Goal: Complete application form: Complete application form

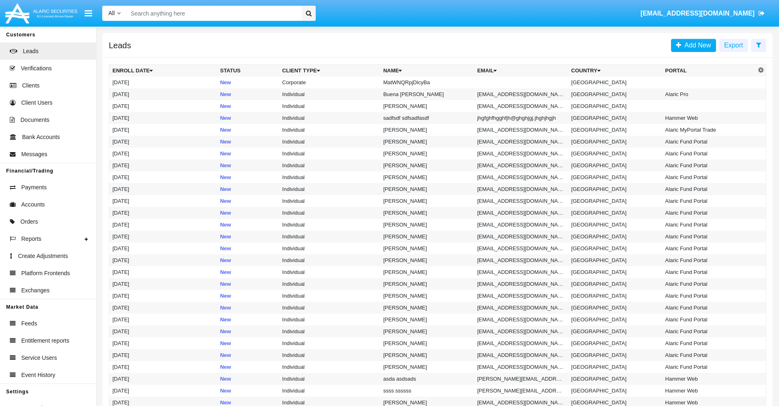
click at [759, 45] on icon at bounding box center [758, 45] width 5 height 7
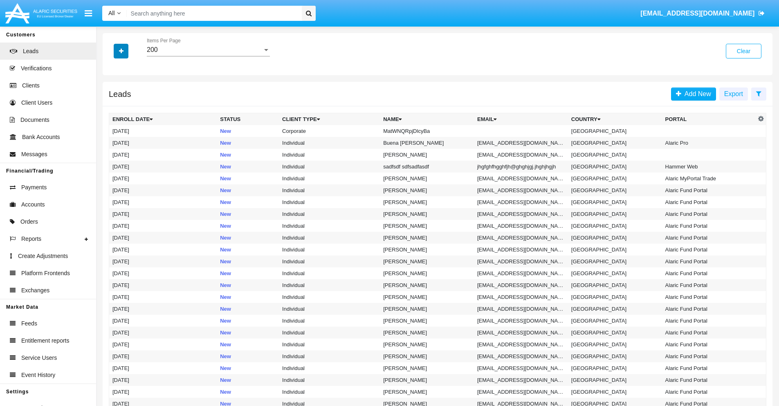
click at [121, 51] on icon "button" at bounding box center [121, 51] width 4 height 6
click at [128, 92] on span "Name" at bounding box center [128, 92] width 18 height 10
click at [112, 95] on input "Name" at bounding box center [112, 95] width 0 height 0
checkbox input "true"
click at [121, 51] on icon "button" at bounding box center [121, 51] width 4 height 6
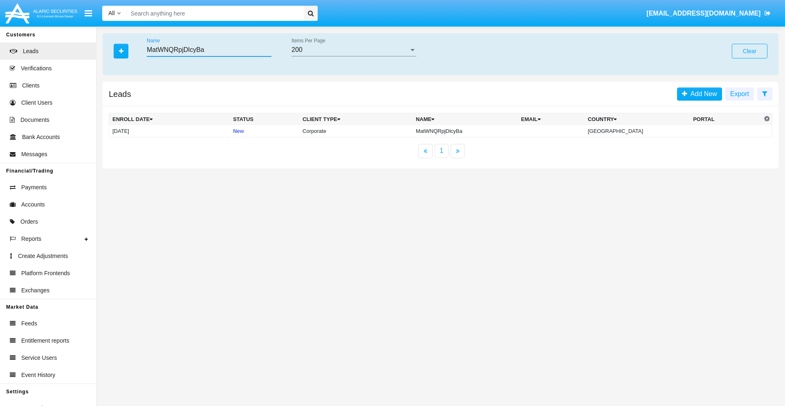
type input "MatWNQRpjDlcyBa"
click at [472, 131] on td "MatWNQRpjDlcyBa" at bounding box center [465, 131] width 105 height 12
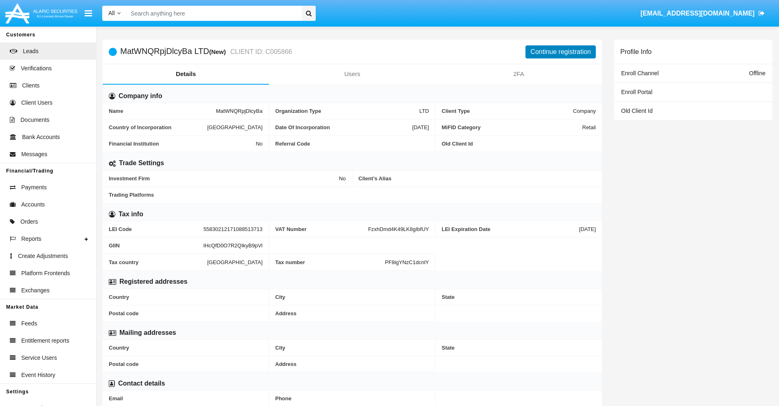
click at [561, 52] on button "Continue registration" at bounding box center [561, 51] width 70 height 13
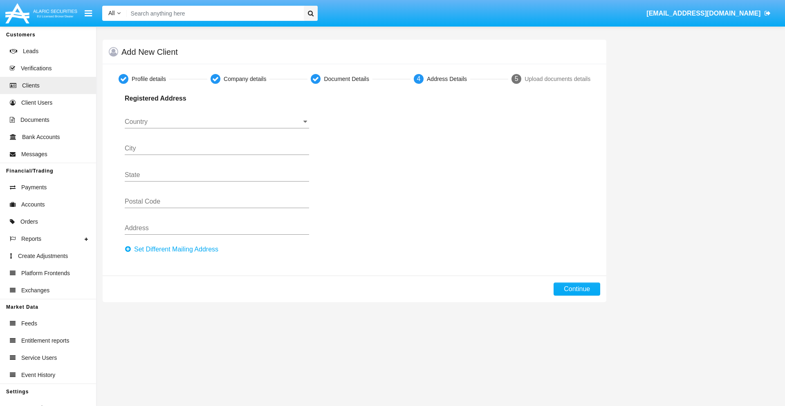
click at [174, 250] on button "Set Different Mailing Address" at bounding box center [174, 249] width 99 height 13
click at [217, 122] on input "Country" at bounding box center [217, 121] width 184 height 7
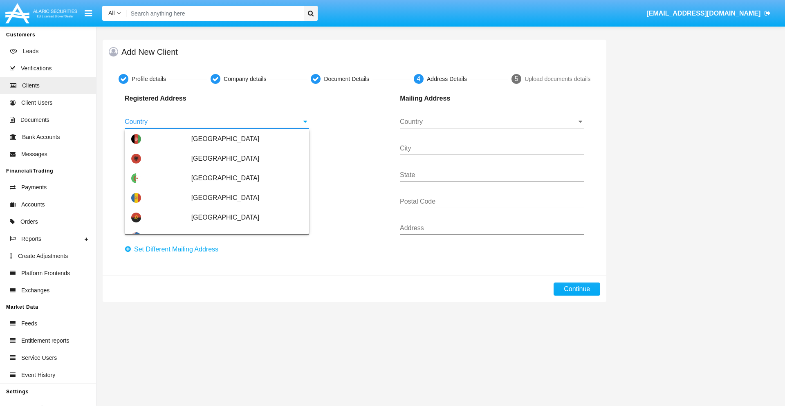
scroll to position [484, 0]
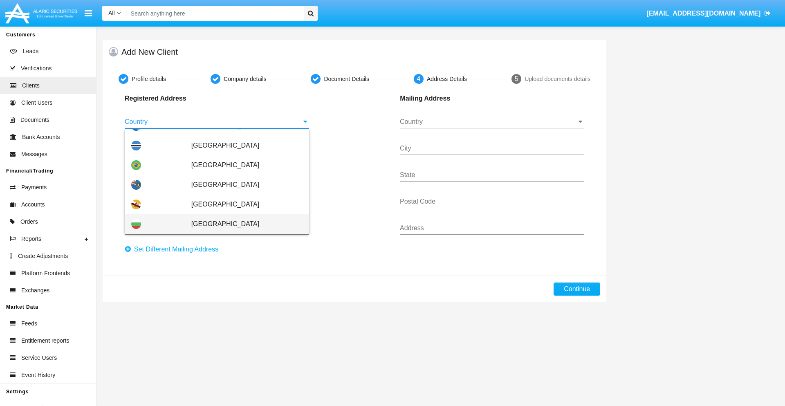
click at [243, 224] on span "Bulgaria" at bounding box center [246, 224] width 111 height 20
type input "Bulgaria"
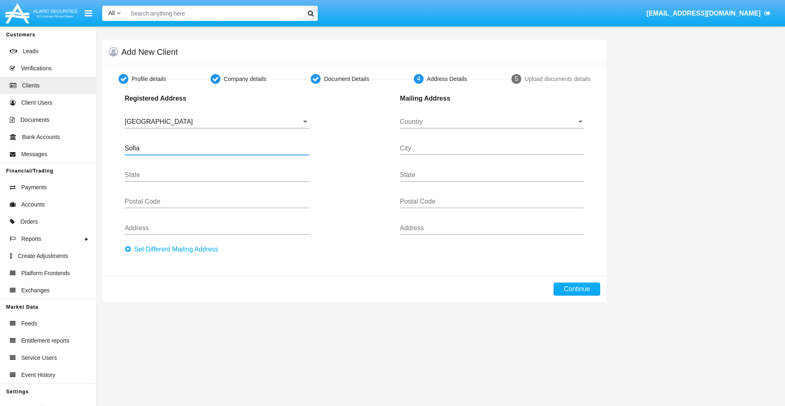
type input "Sofia"
type input "1000"
type input "Vasil Levski"
click at [492, 122] on input "Country" at bounding box center [492, 121] width 184 height 7
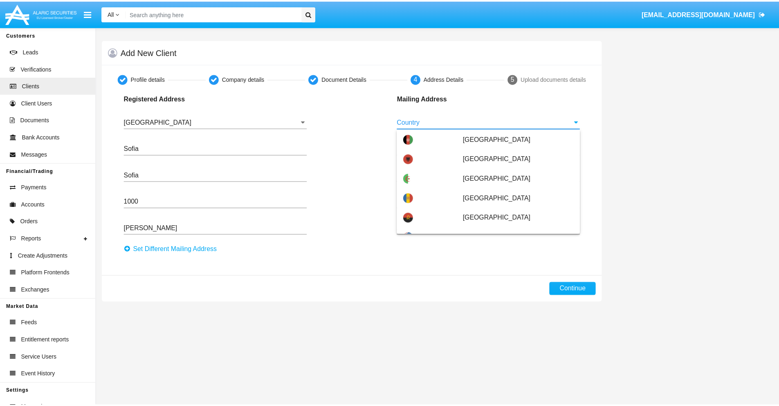
scroll to position [52, 0]
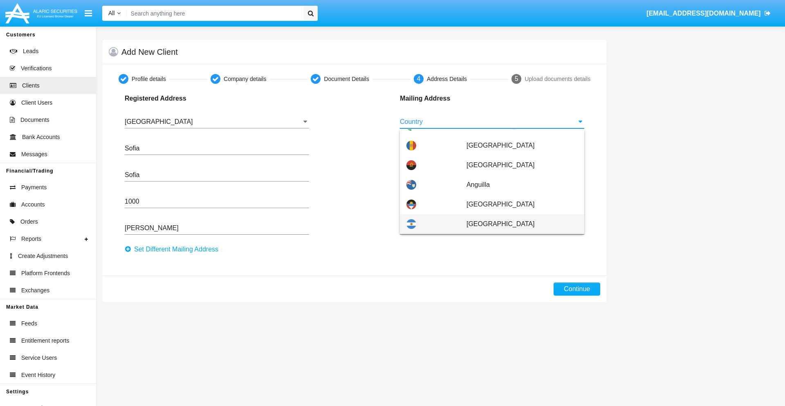
click at [518, 224] on span "Argentina" at bounding box center [522, 224] width 111 height 20
type input "Argentina"
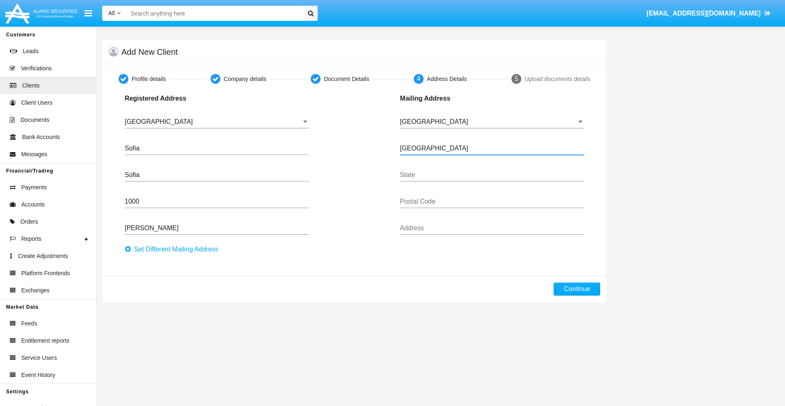
type input "Buenos Aires"
type input "7777"
type input "Test Mail Address"
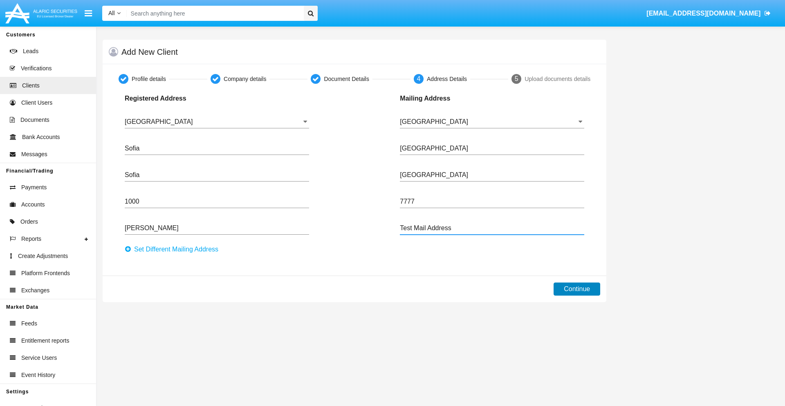
click at [577, 289] on button "Continue" at bounding box center [577, 289] width 47 height 13
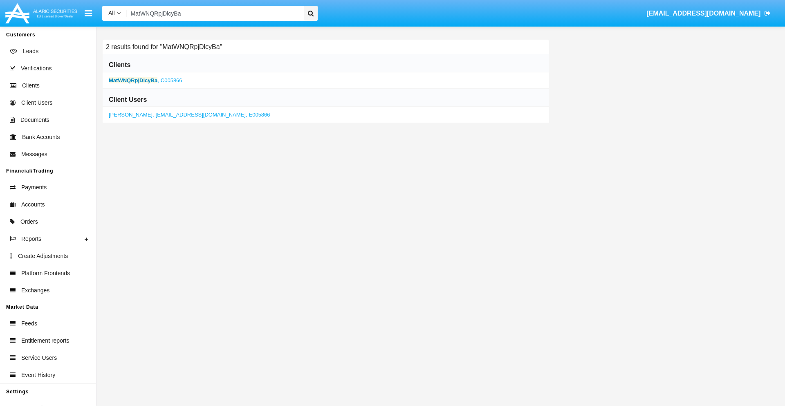
type input "MatWNQRpjDlcyBa"
click at [133, 80] on b "MatWNQRpjDlcyBa" at bounding box center [133, 80] width 49 height 6
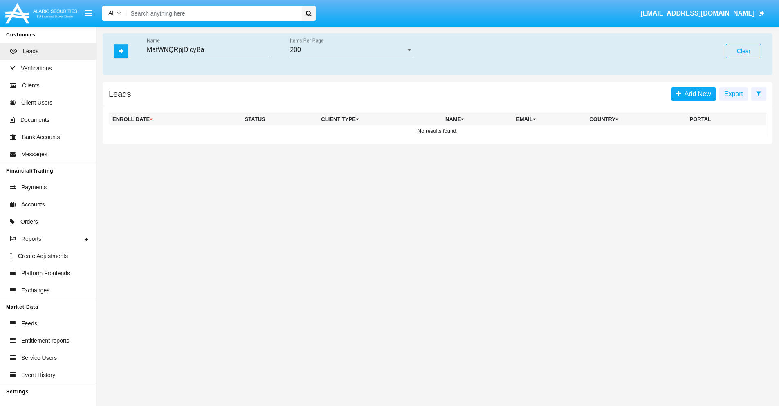
click at [744, 51] on button "Clear" at bounding box center [744, 51] width 36 height 15
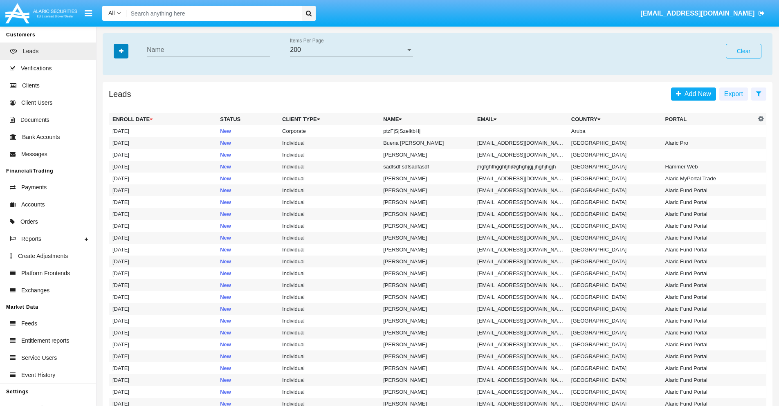
click at [121, 51] on icon "button" at bounding box center [121, 51] width 4 height 6
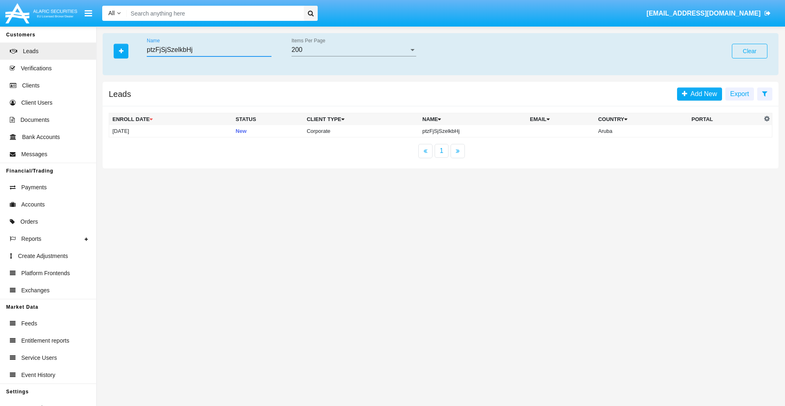
type input "ptzFjSjSzelkbHj"
click at [472, 131] on td "ptzFjSjSzelkbHj" at bounding box center [473, 131] width 108 height 12
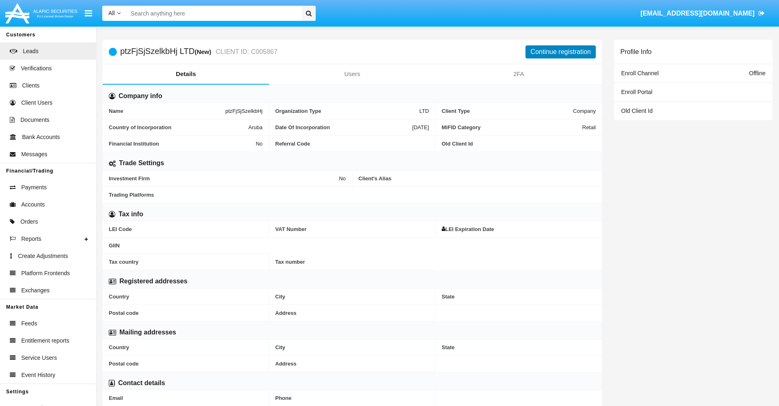
click at [561, 52] on button "Continue registration" at bounding box center [561, 51] width 70 height 13
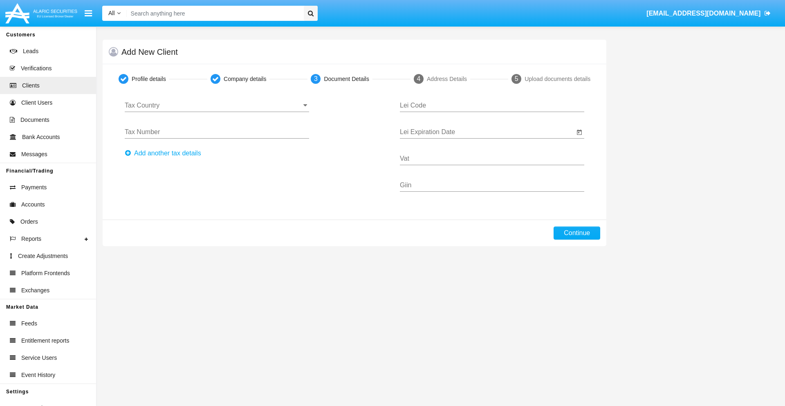
click at [217, 106] on input "Tax Country" at bounding box center [217, 105] width 184 height 7
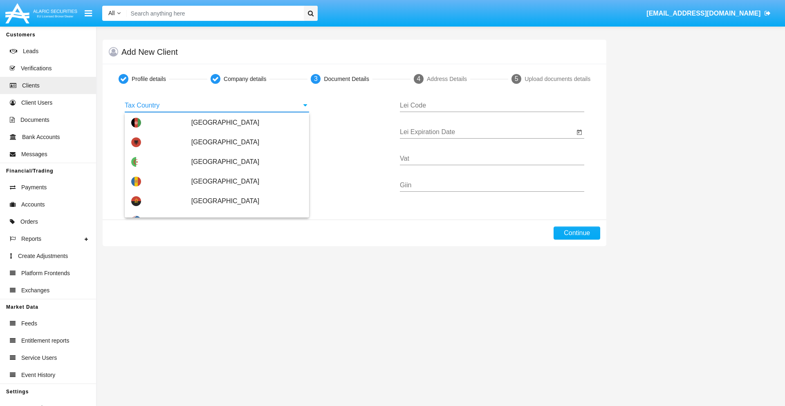
scroll to position [484, 0]
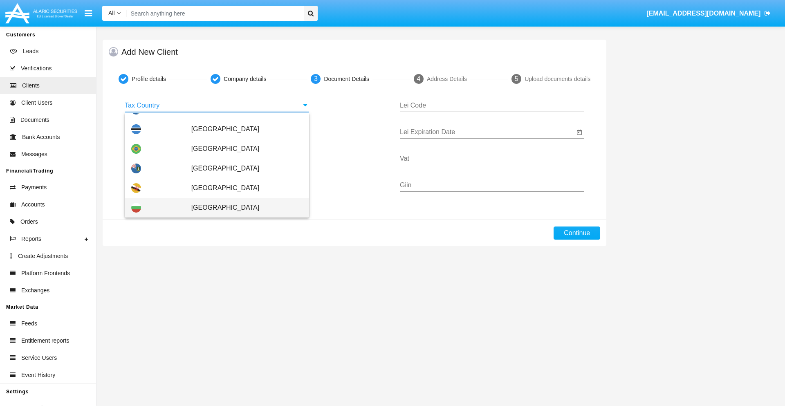
click at [243, 208] on span "Bulgaria" at bounding box center [246, 208] width 111 height 20
type input "Bulgaria"
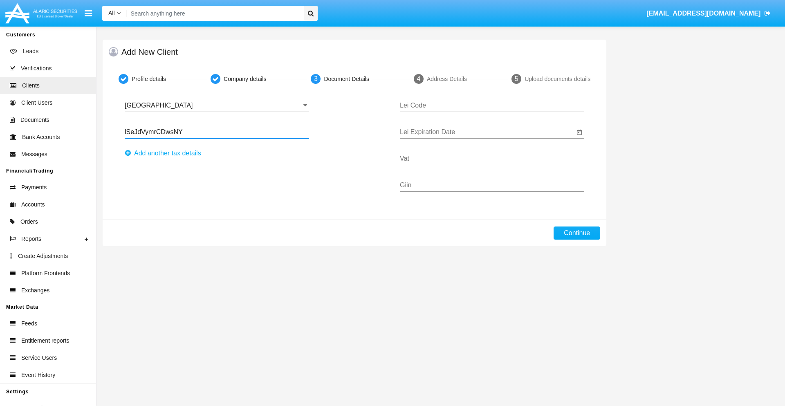
type input "lSeJdVymrCDwsNY"
click at [165, 153] on button "Аdd another tax details" at bounding box center [165, 153] width 81 height 13
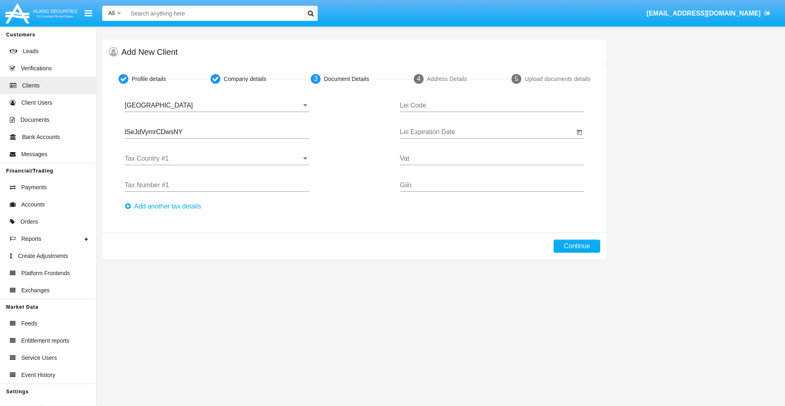
click at [217, 159] on input "Tax Country #1" at bounding box center [217, 158] width 184 height 7
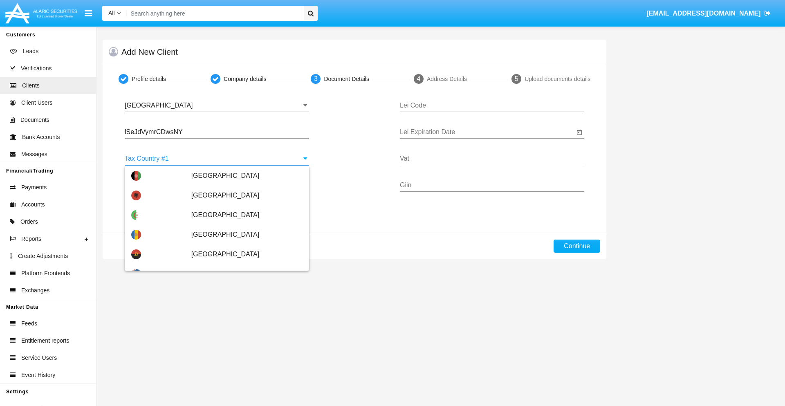
scroll to position [1820, 0]
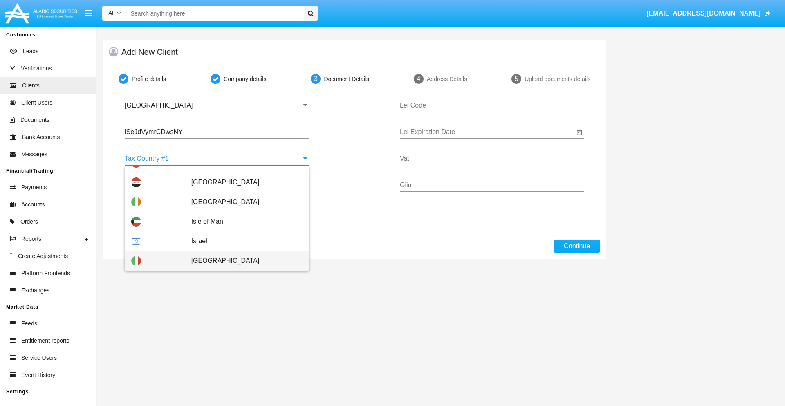
click at [243, 261] on span "Italy" at bounding box center [246, 261] width 111 height 20
type input "Italy"
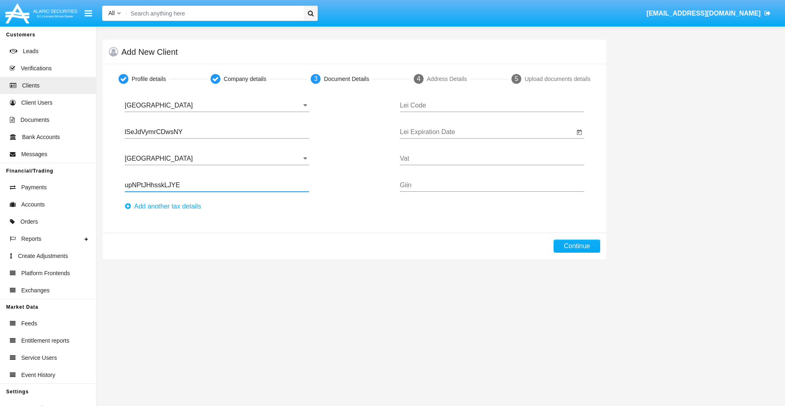
type input "upNPtJHhsskLJYE"
click at [165, 207] on button "Аdd another tax details" at bounding box center [165, 206] width 81 height 13
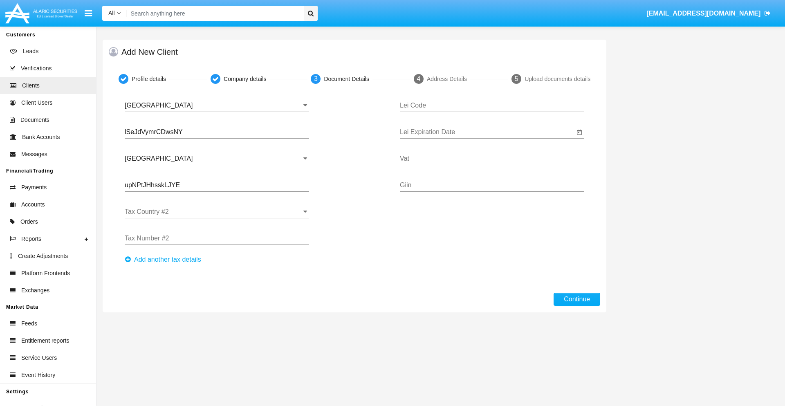
click at [217, 212] on input "Tax Country #2" at bounding box center [217, 211] width 184 height 7
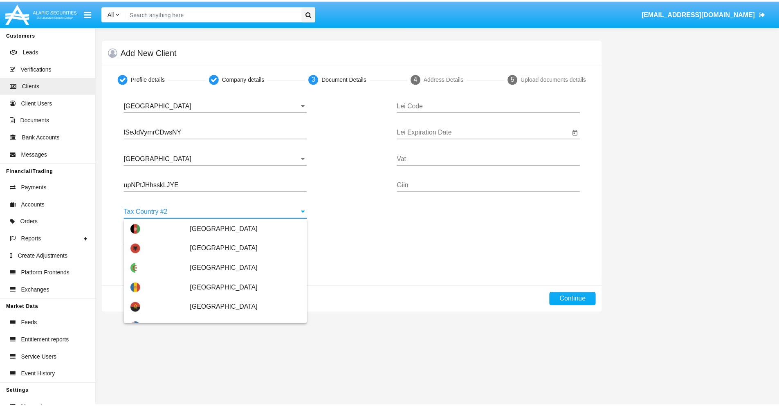
scroll to position [3646, 0]
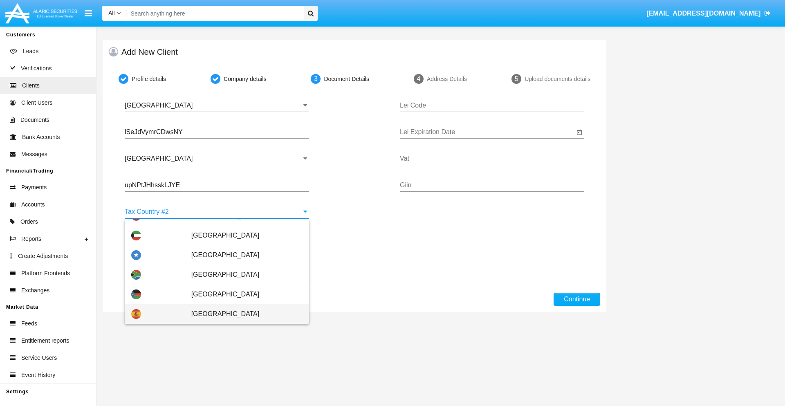
click at [243, 314] on span "Spain" at bounding box center [246, 314] width 111 height 20
type input "Spain"
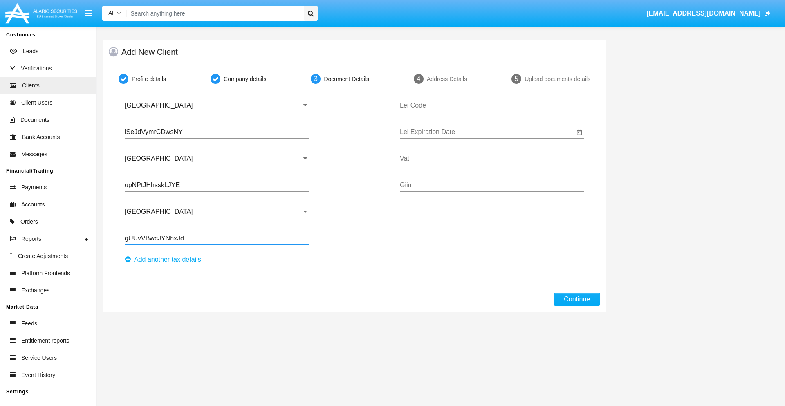
type input "gUUvVBwcJYNhxJd"
type input "TUCNCLHMAGJYMBODSRPV"
click at [487, 132] on input "Lei Expiration Date" at bounding box center [487, 131] width 175 height 7
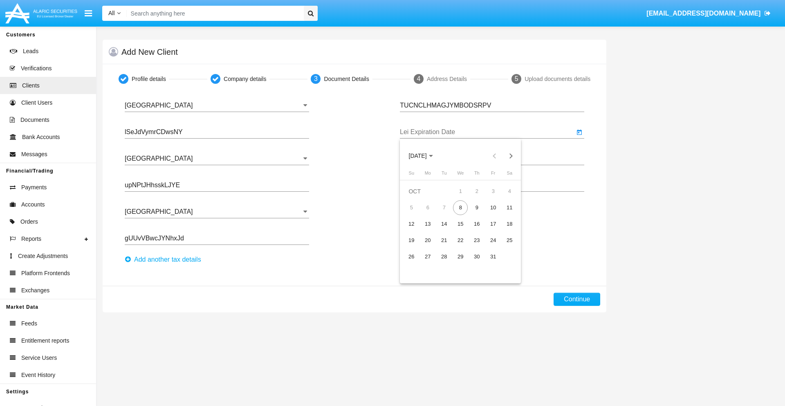
click at [425, 156] on span "OCT 2025" at bounding box center [418, 156] width 18 height 7
click at [504, 230] on div "2040" at bounding box center [504, 230] width 26 height 15
click at [446, 214] on div "JUN" at bounding box center [447, 214] width 26 height 15
click at [493, 224] on div "15" at bounding box center [493, 224] width 15 height 15
type input "06/15/40"
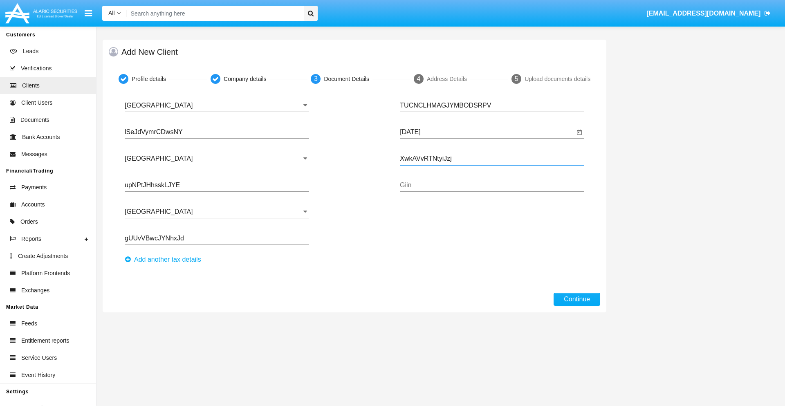
type input "XwkAVvRTNtyiJzj"
type input "jzVswFcmmJQKcKx"
click at [577, 299] on button "Continue" at bounding box center [577, 299] width 47 height 13
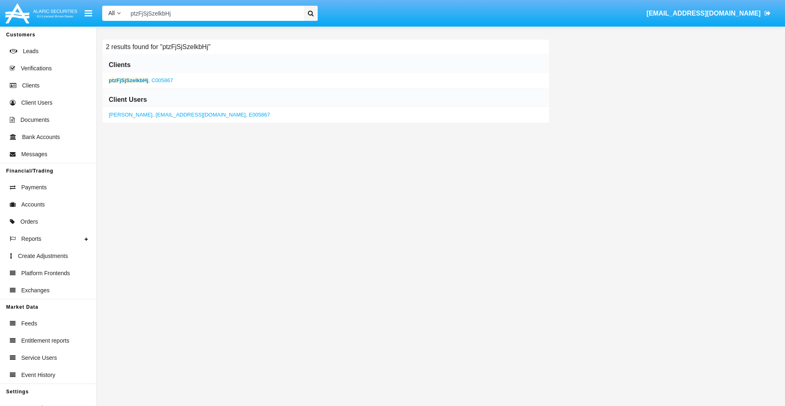
type input "ptzFjSjSzelkbHj"
click at [128, 80] on b "ptzFjSjSzelkbHj" at bounding box center [129, 80] width 40 height 6
